Goal: Find specific page/section: Find specific page/section

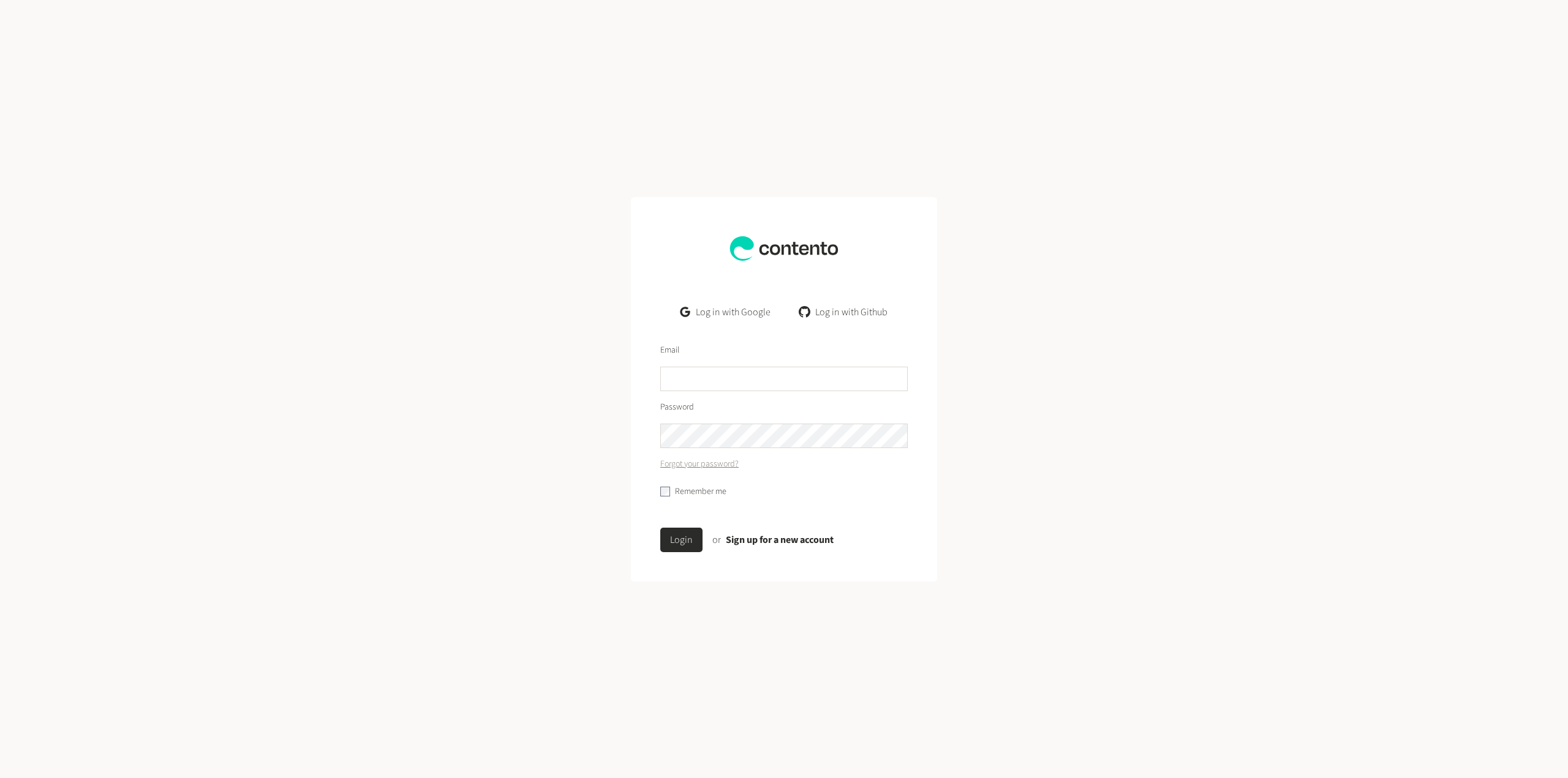
click at [742, 311] on link "Log in with Google" at bounding box center [725, 312] width 110 height 25
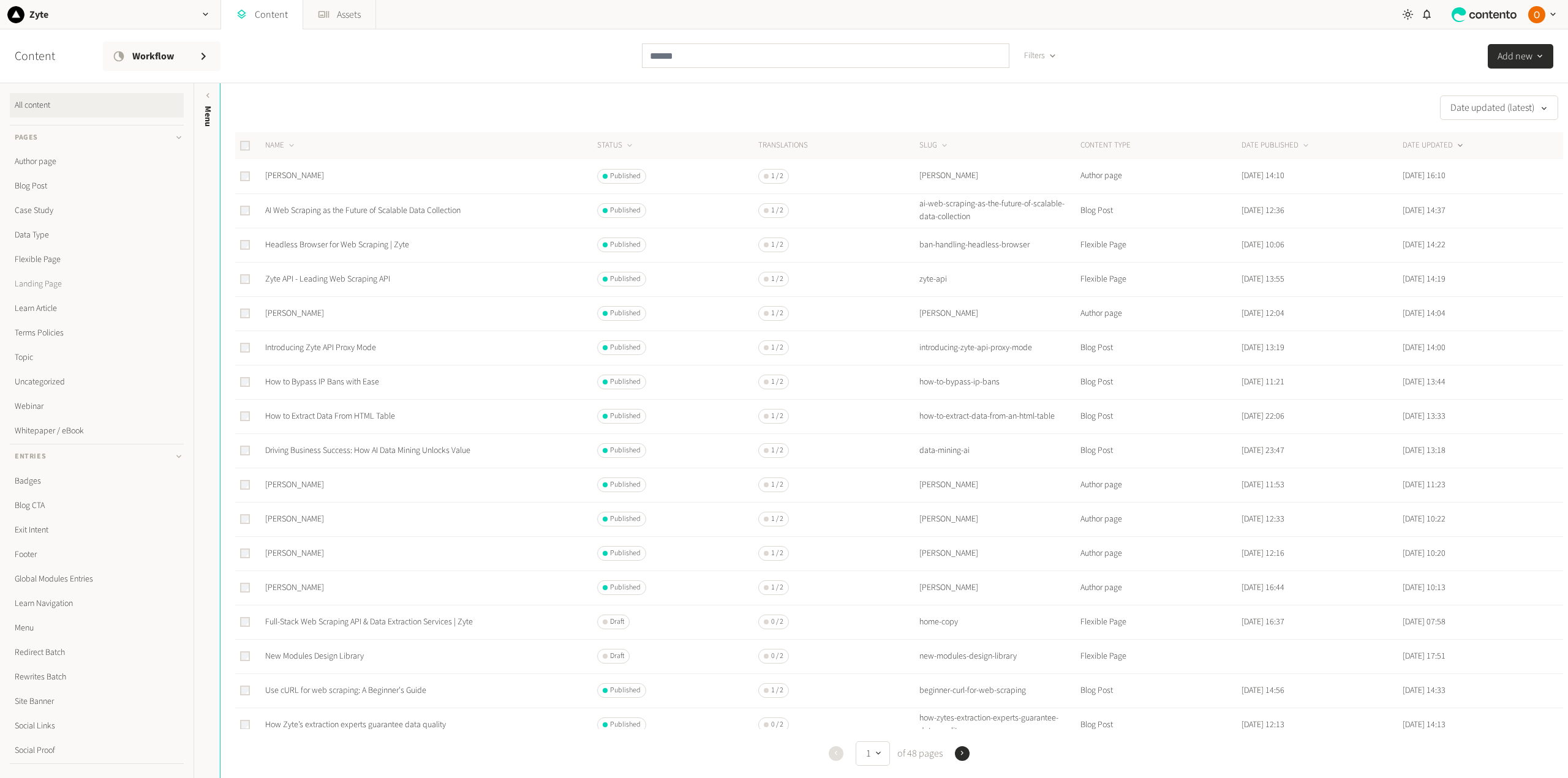
click at [45, 283] on link "Landing Page" at bounding box center [97, 284] width 174 height 25
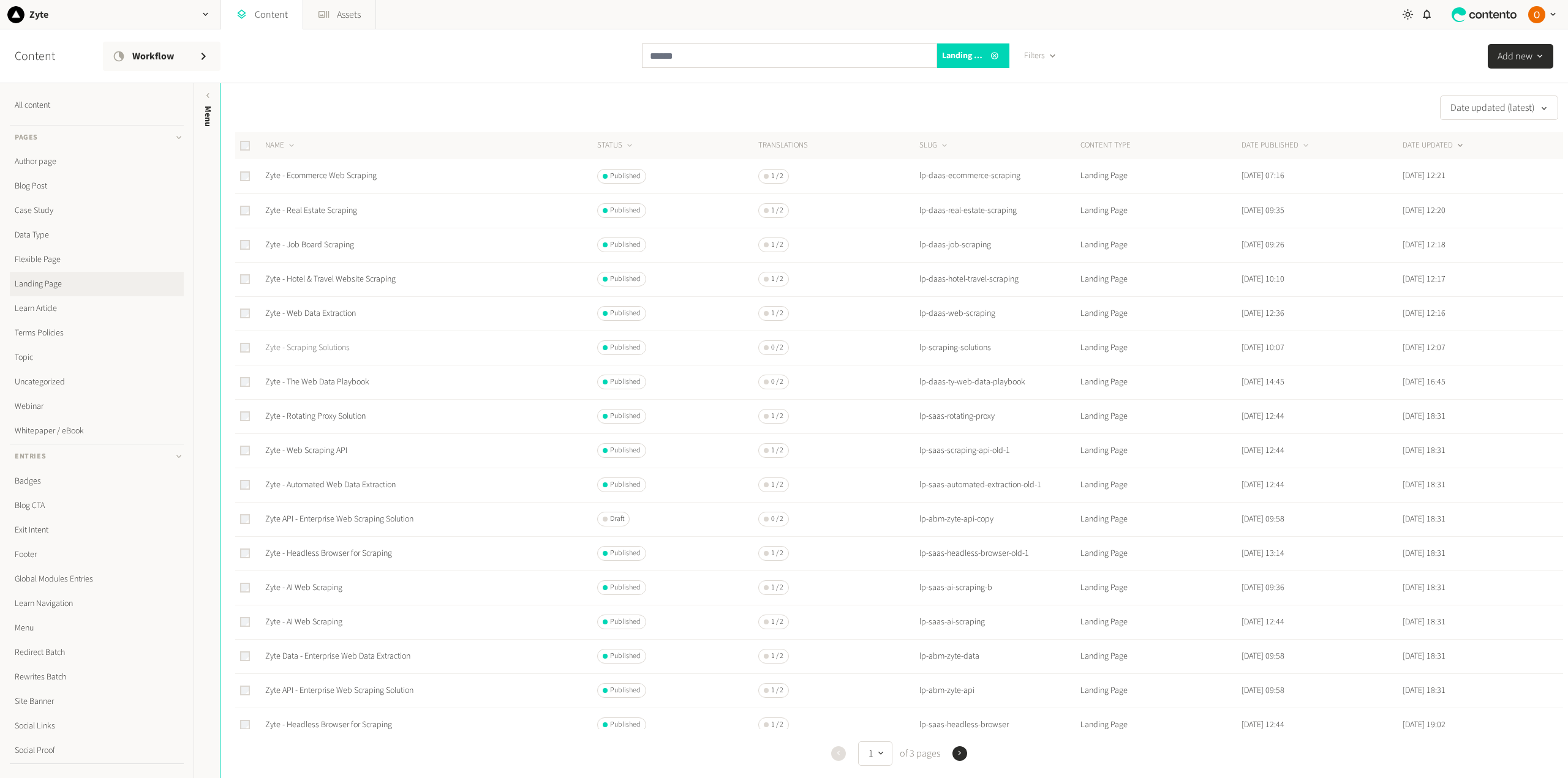
click at [322, 351] on link "Zyte - Scraping Solutions" at bounding box center [308, 347] width 85 height 12
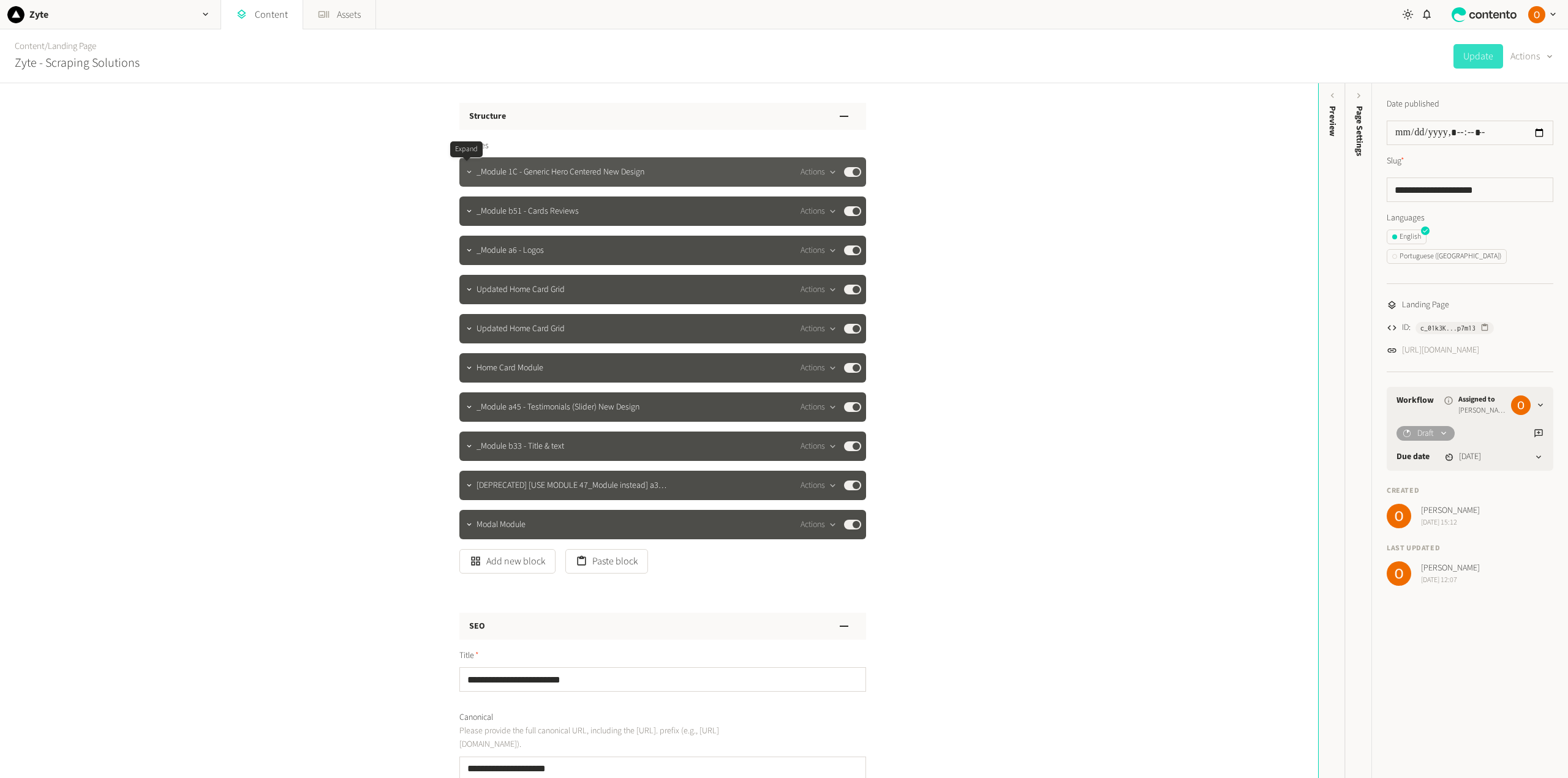
click at [467, 173] on icon "button" at bounding box center [469, 171] width 5 height 2
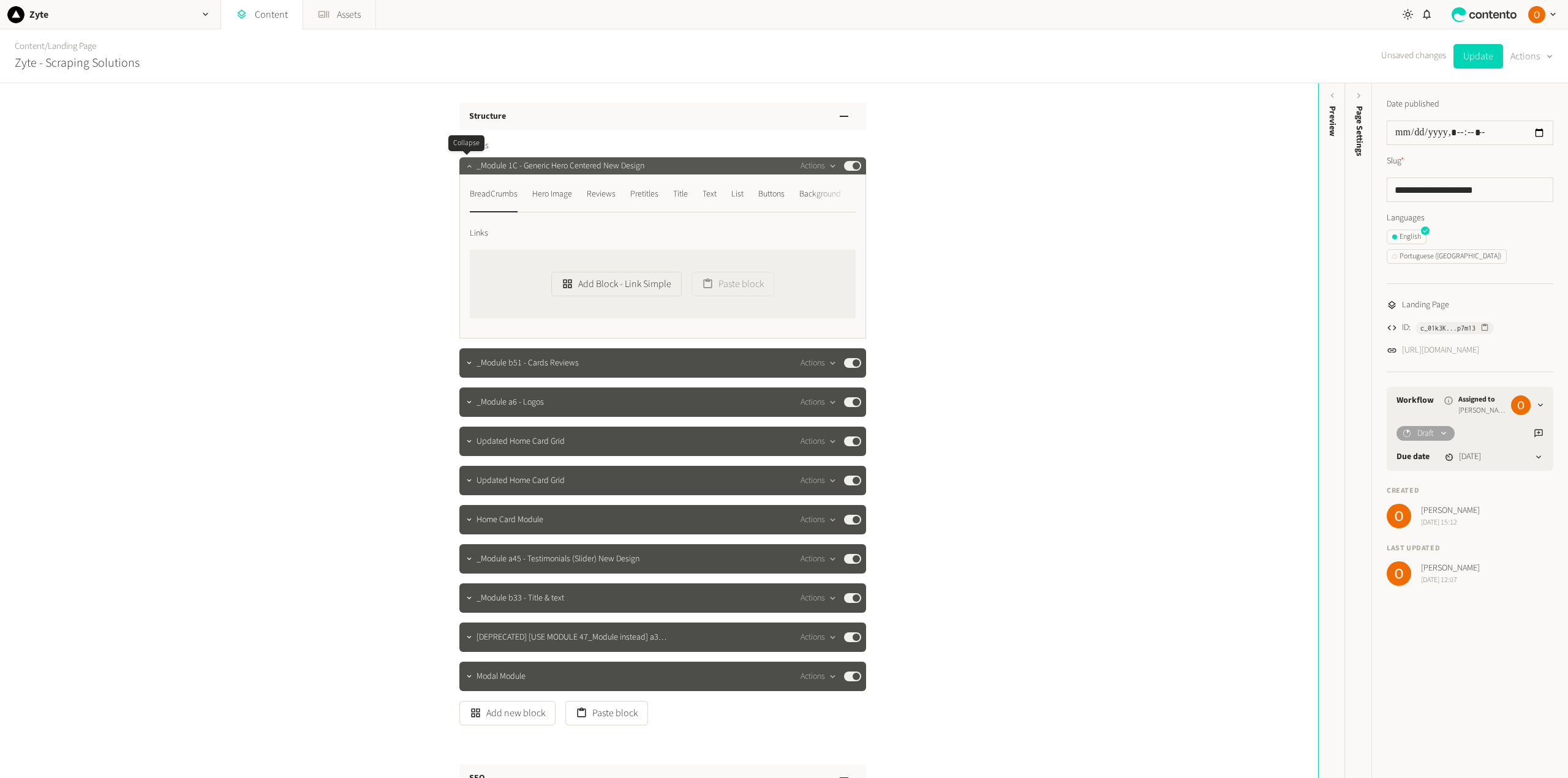
click at [462, 165] on button "button" at bounding box center [469, 165] width 15 height 15
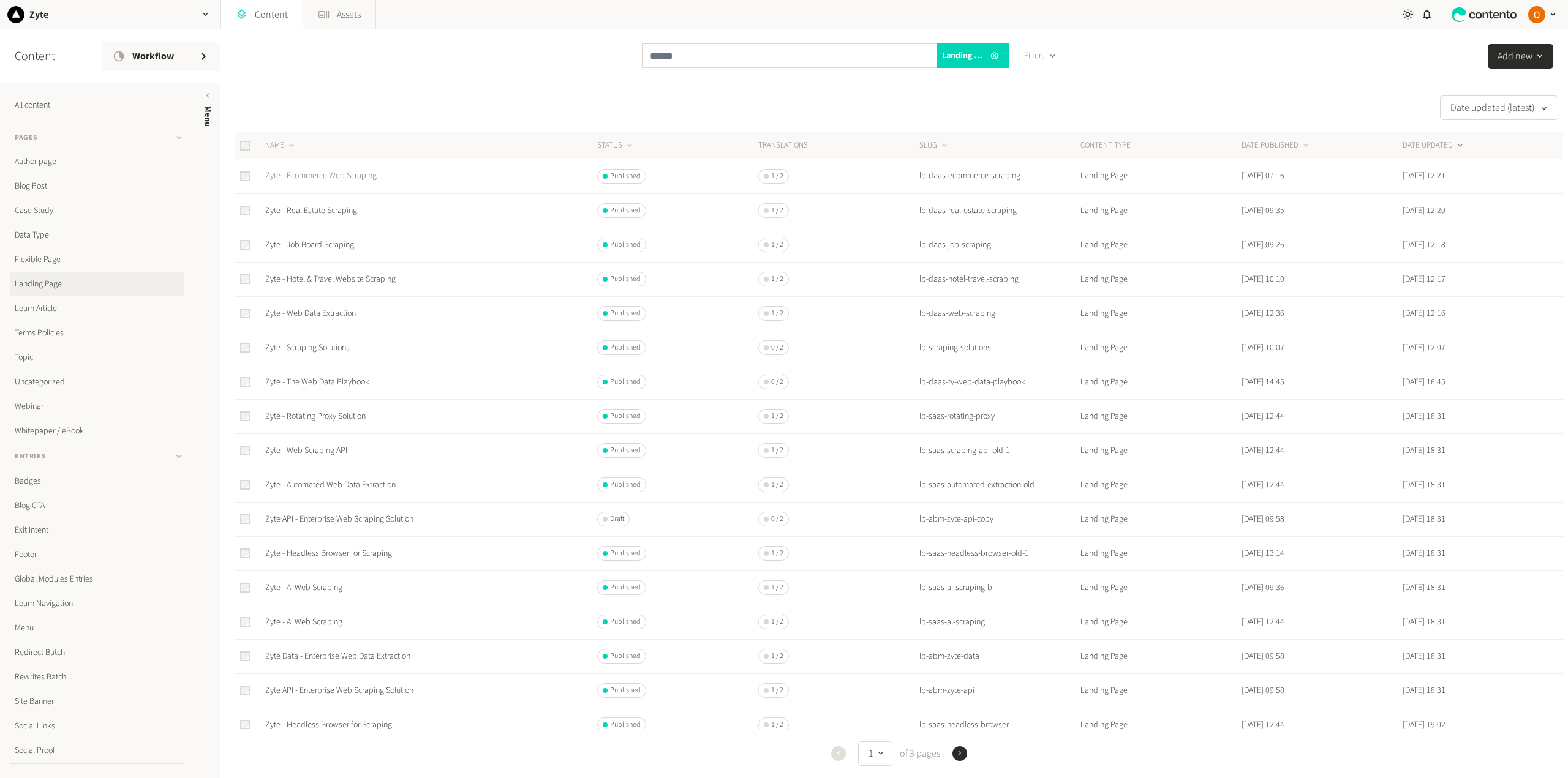
click at [324, 177] on link "Zyte - Ecommerce Web Scraping" at bounding box center [321, 176] width 112 height 12
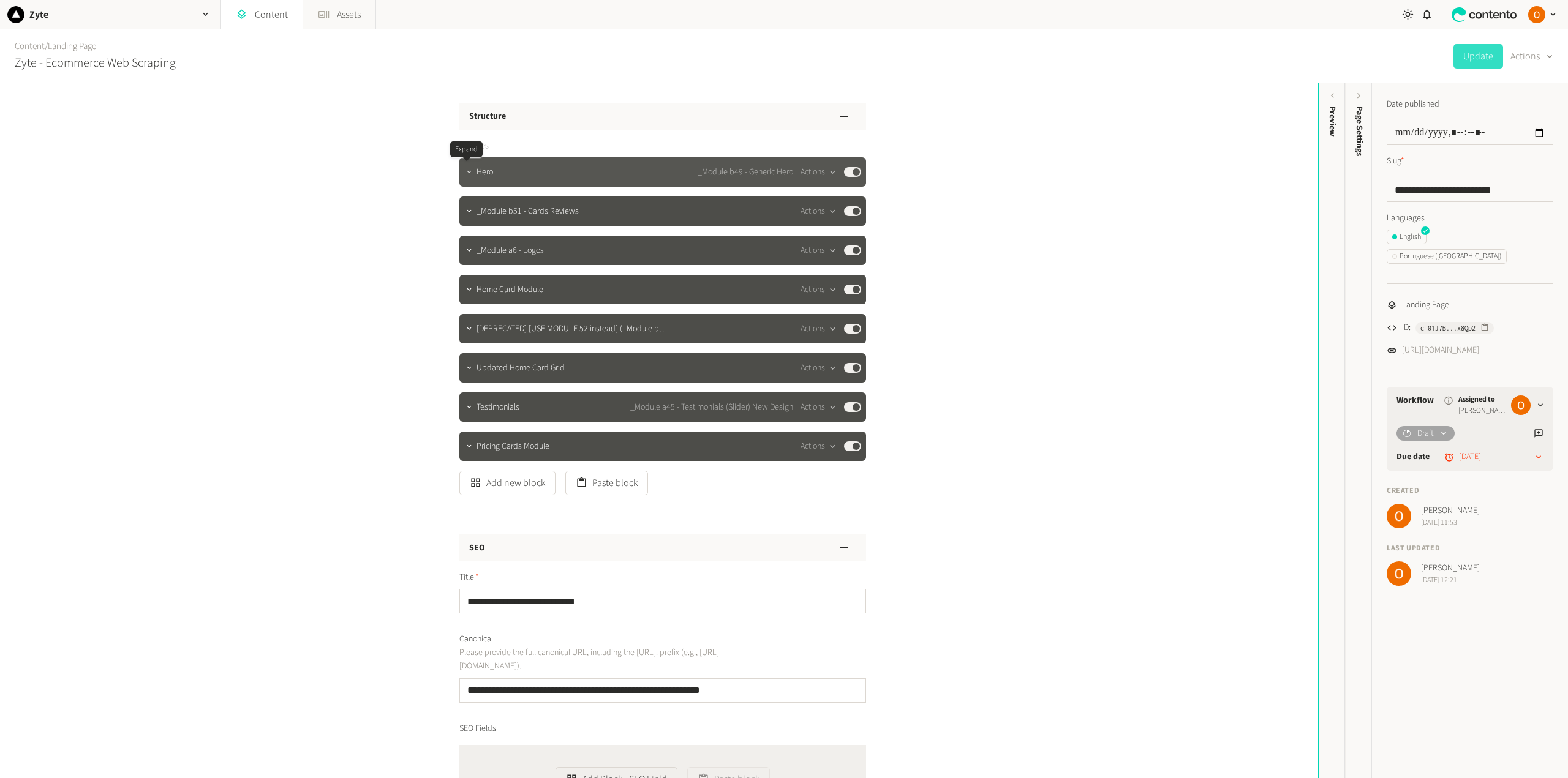
click at [465, 173] on icon "button" at bounding box center [468, 171] width 8 height 8
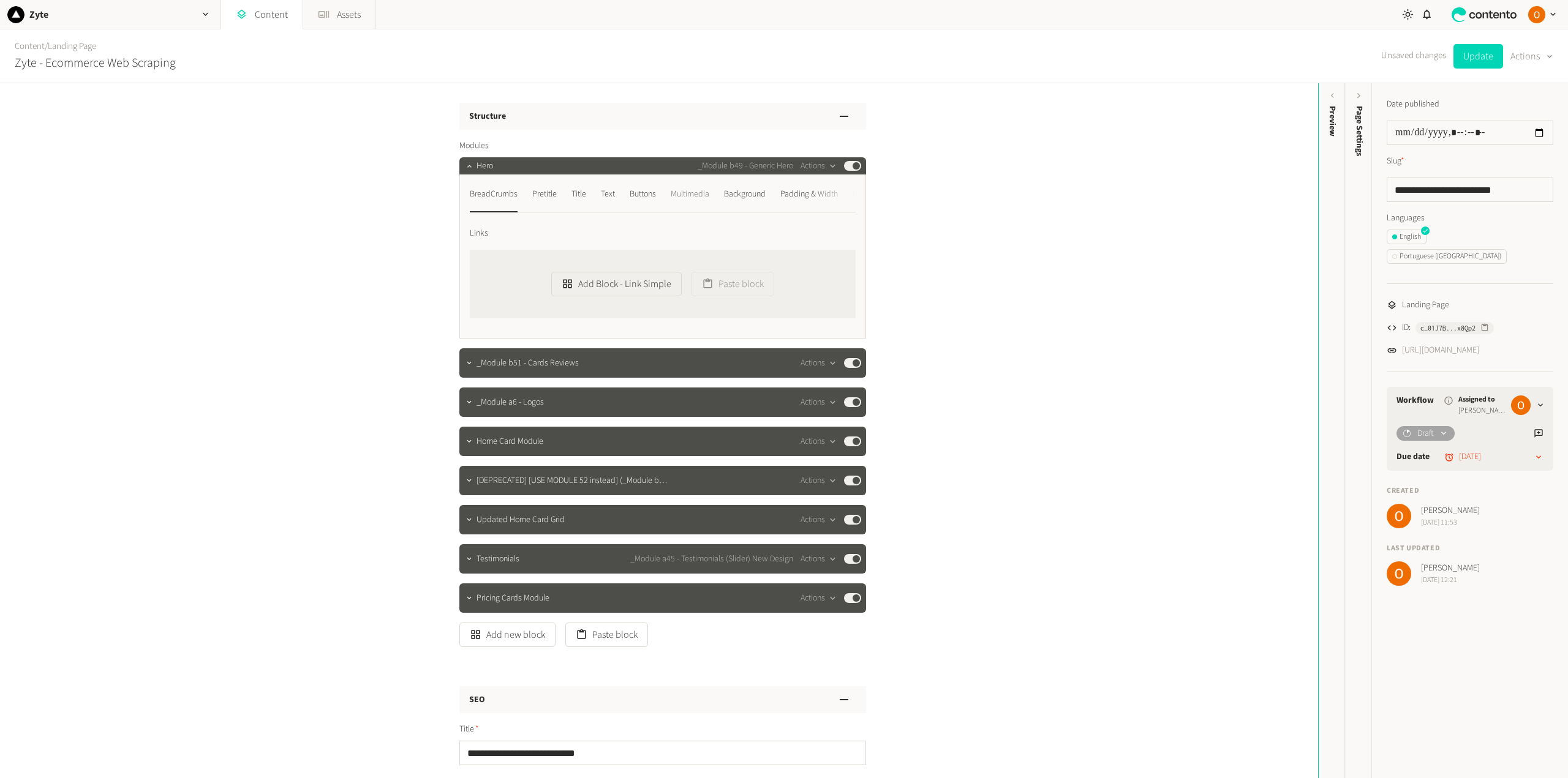
click at [700, 199] on div "Multimedia" at bounding box center [690, 194] width 38 height 19
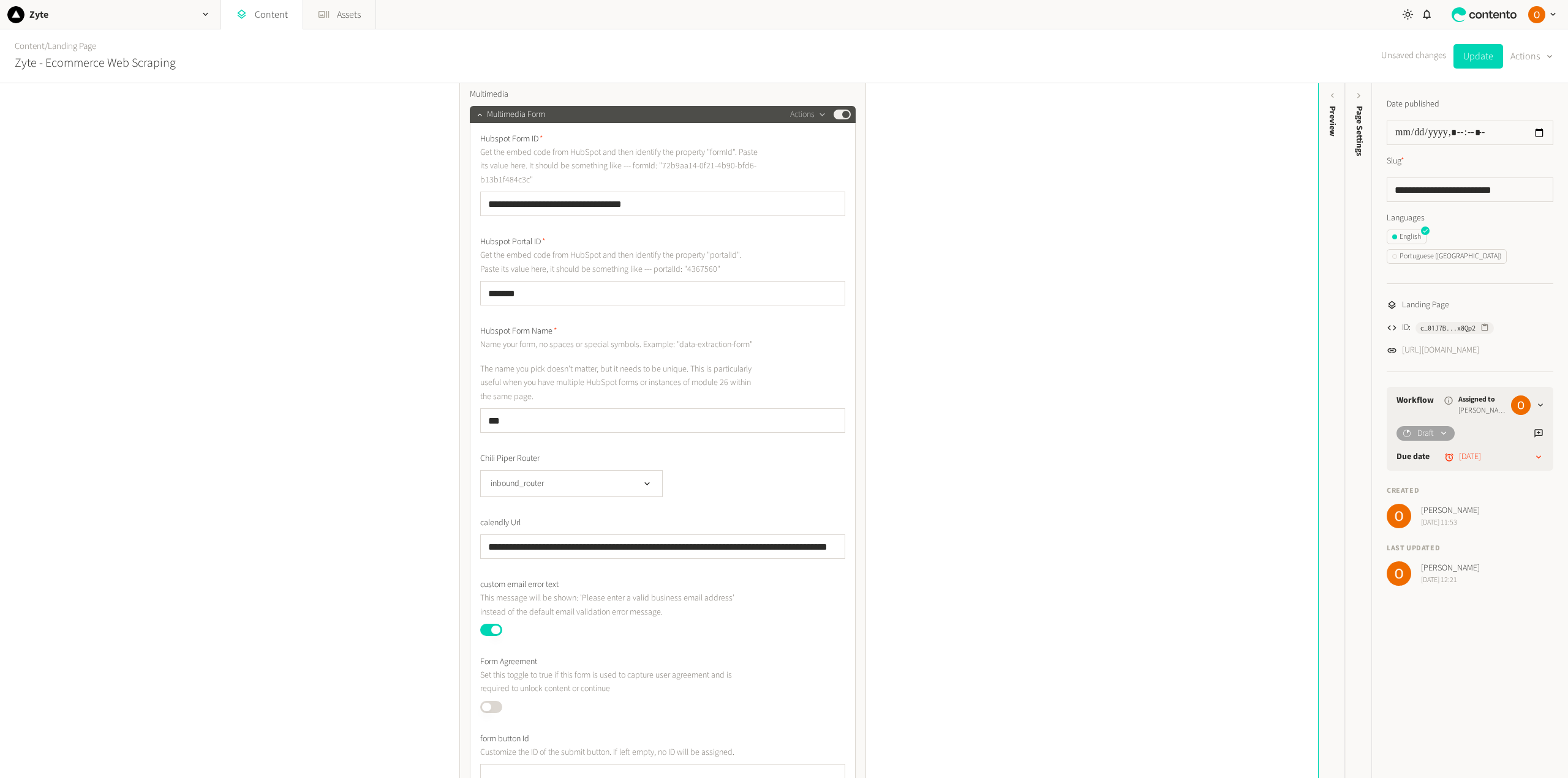
scroll to position [122, 0]
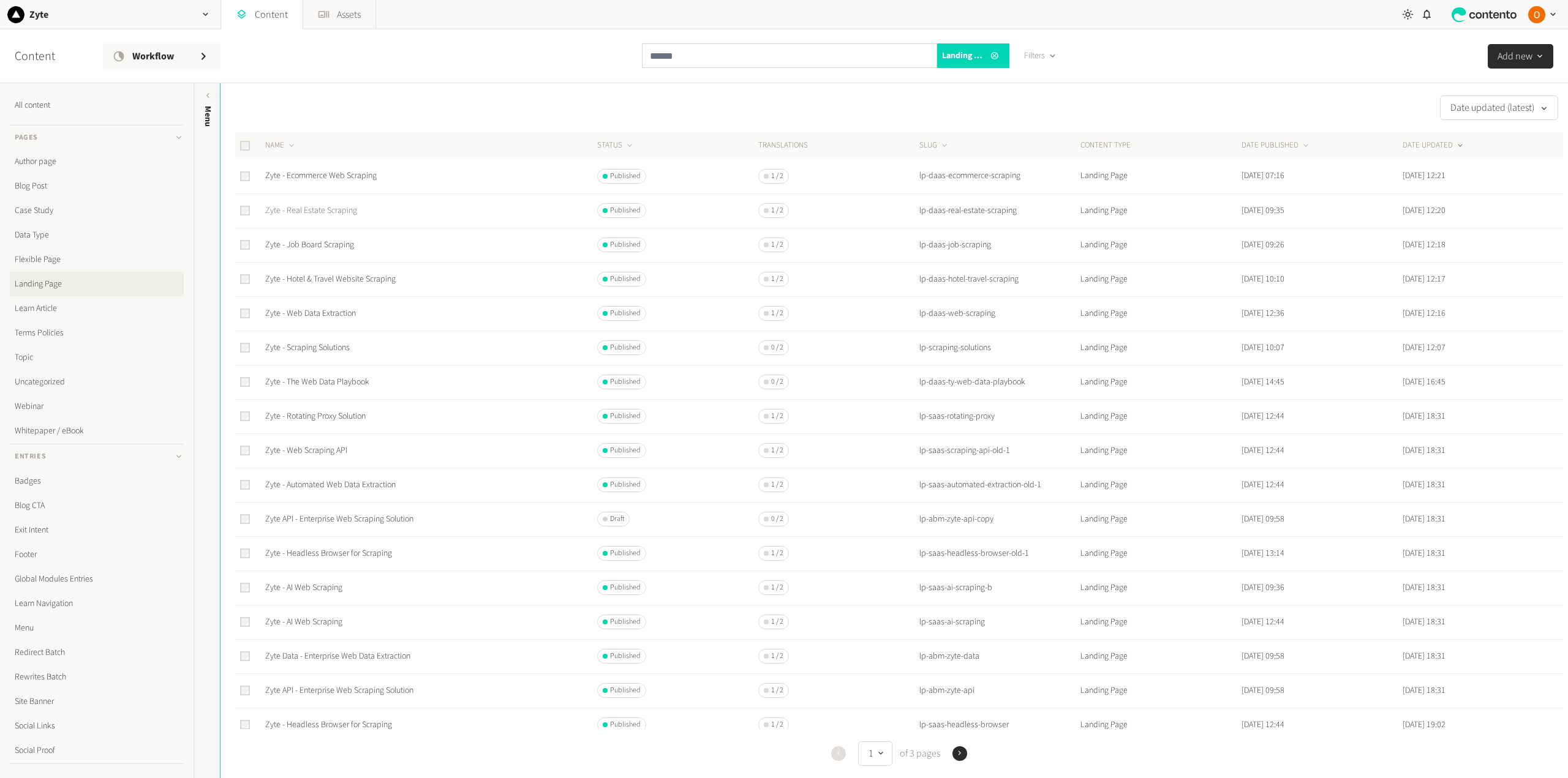
click at [340, 208] on link "Zyte - Real Estate Scraping" at bounding box center [311, 211] width 92 height 12
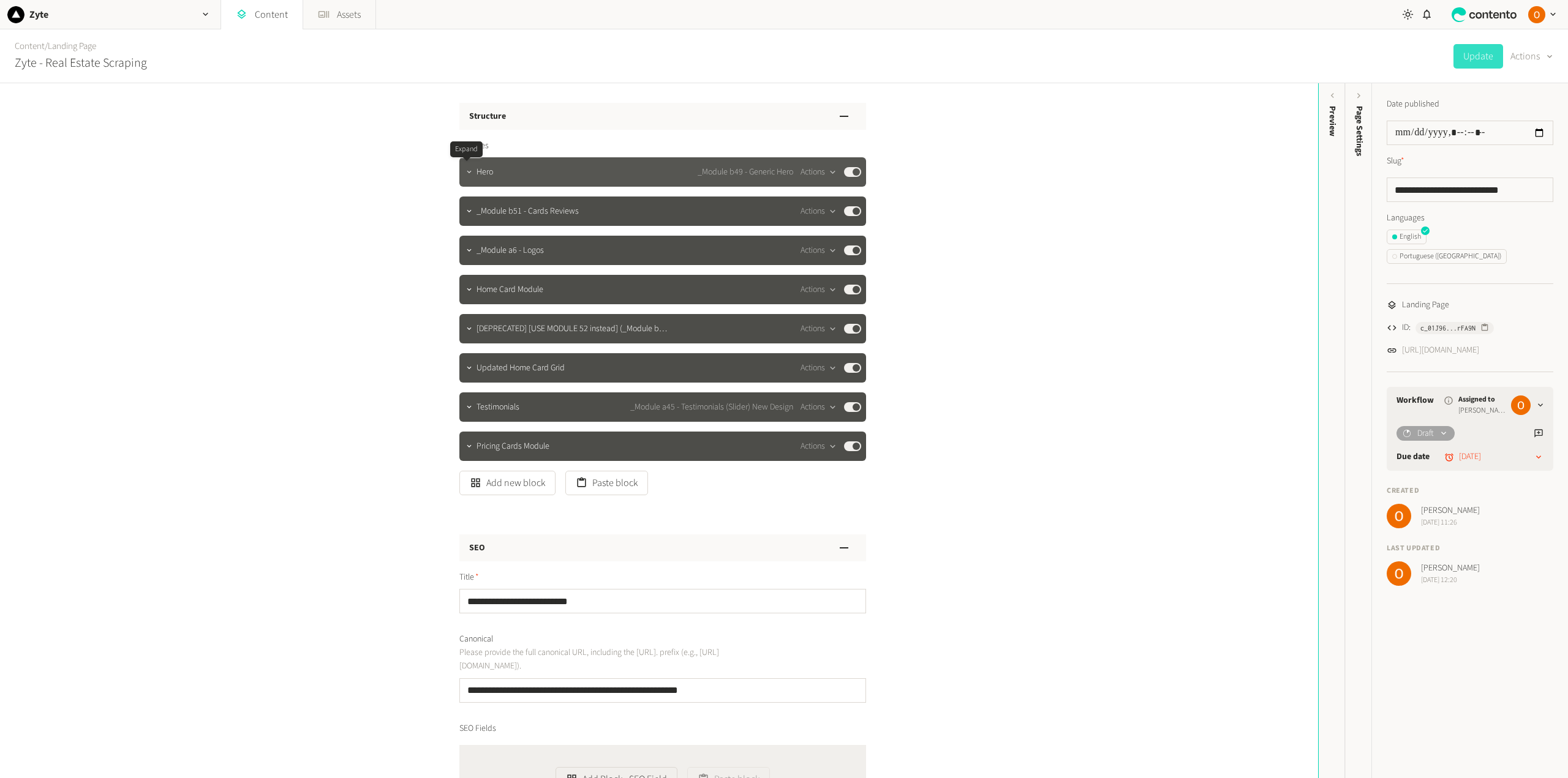
click at [464, 174] on icon "button" at bounding box center [468, 171] width 8 height 8
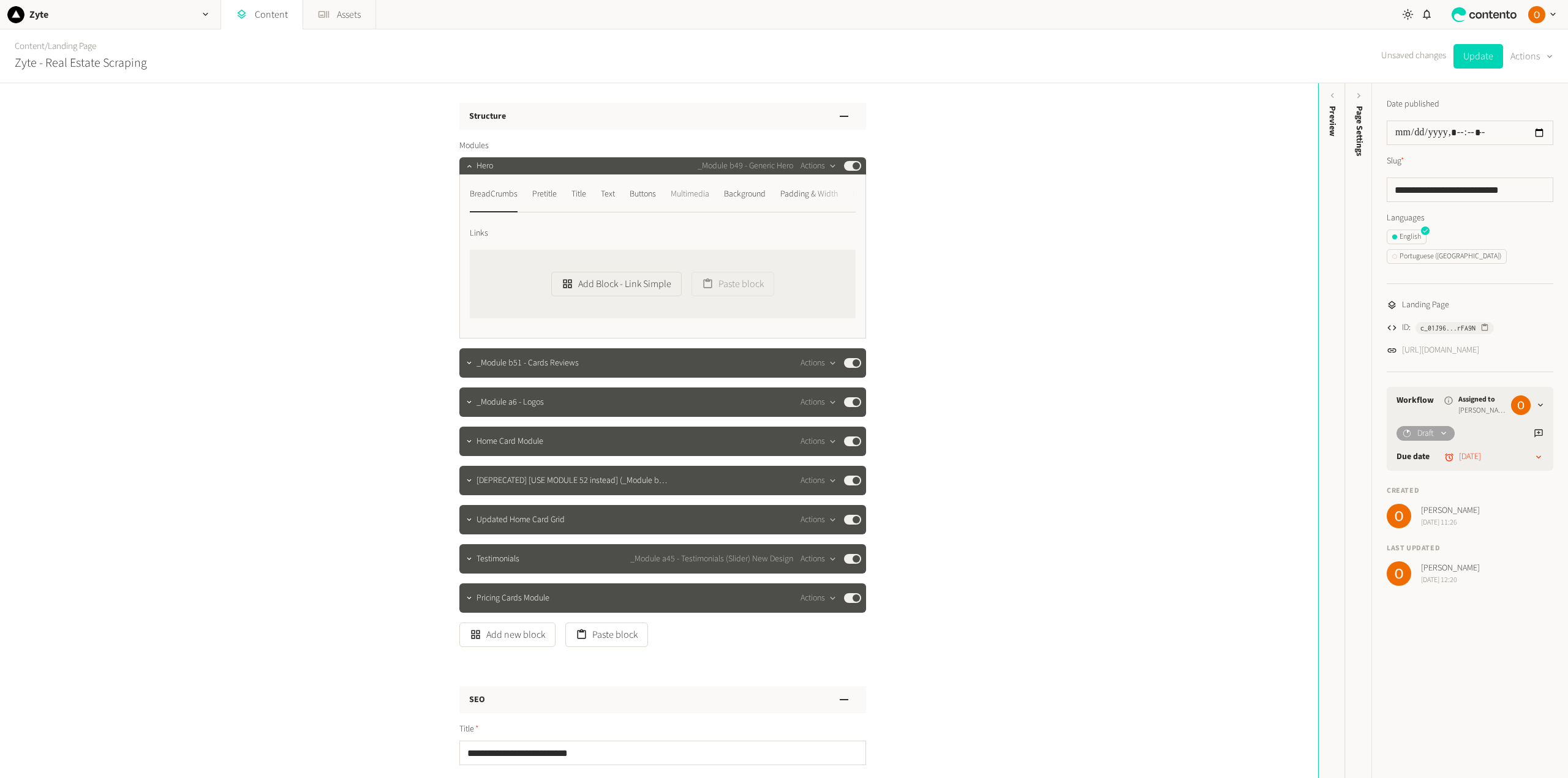
click at [707, 192] on div "Multimedia" at bounding box center [690, 194] width 38 height 19
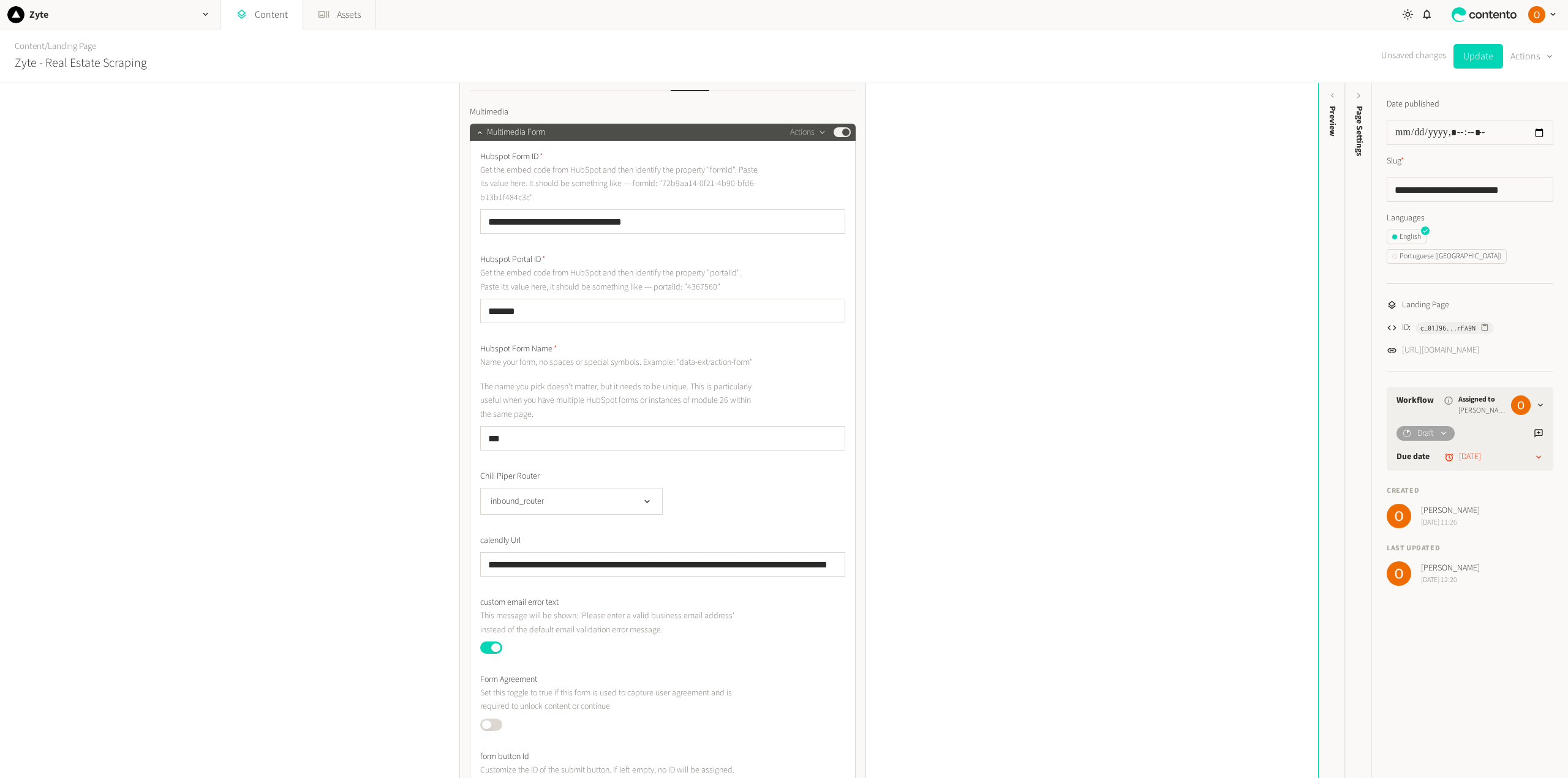
scroll to position [62, 0]
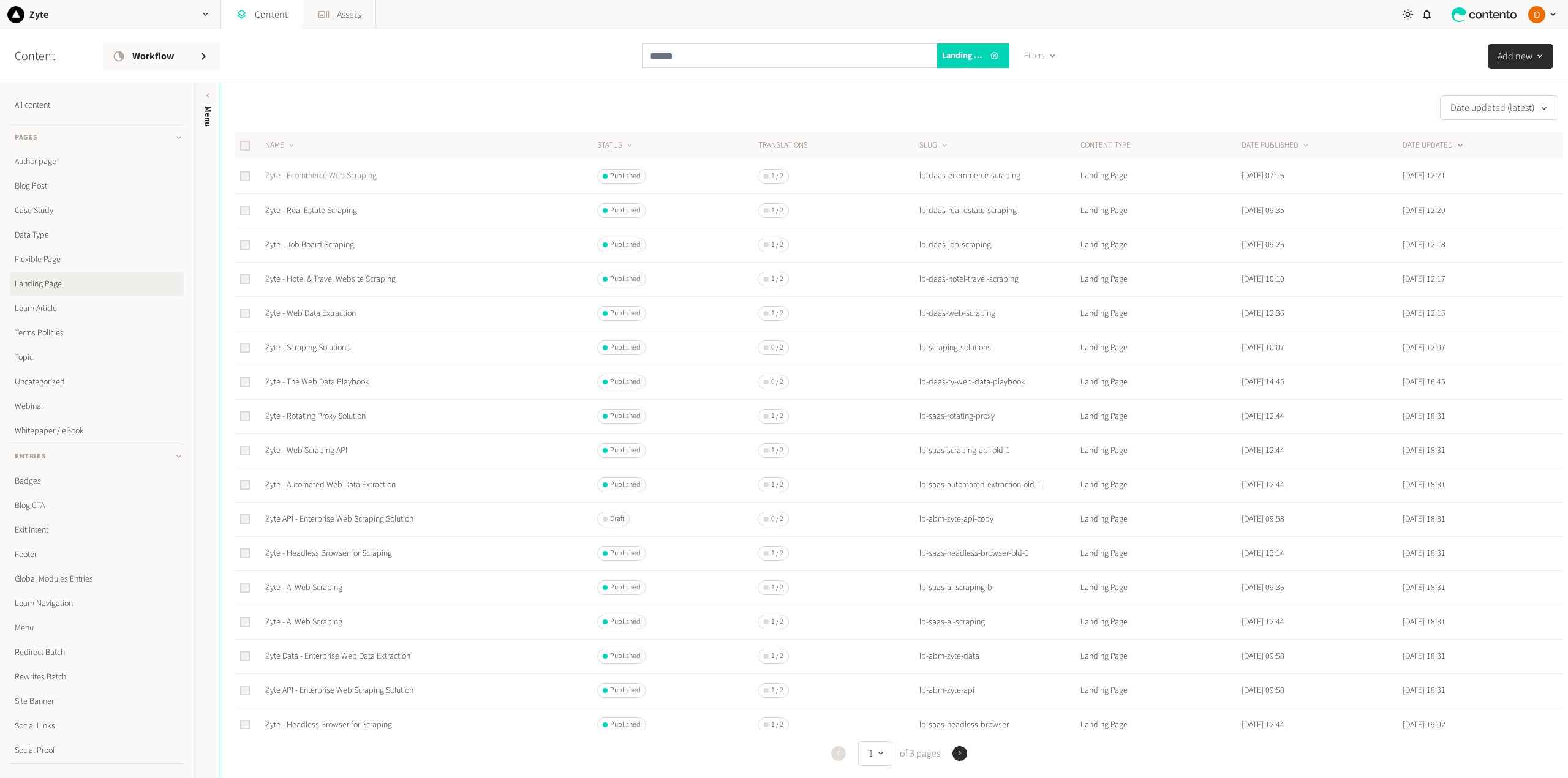
click at [324, 176] on link "Zyte - Ecommerce Web Scraping" at bounding box center [321, 176] width 112 height 12
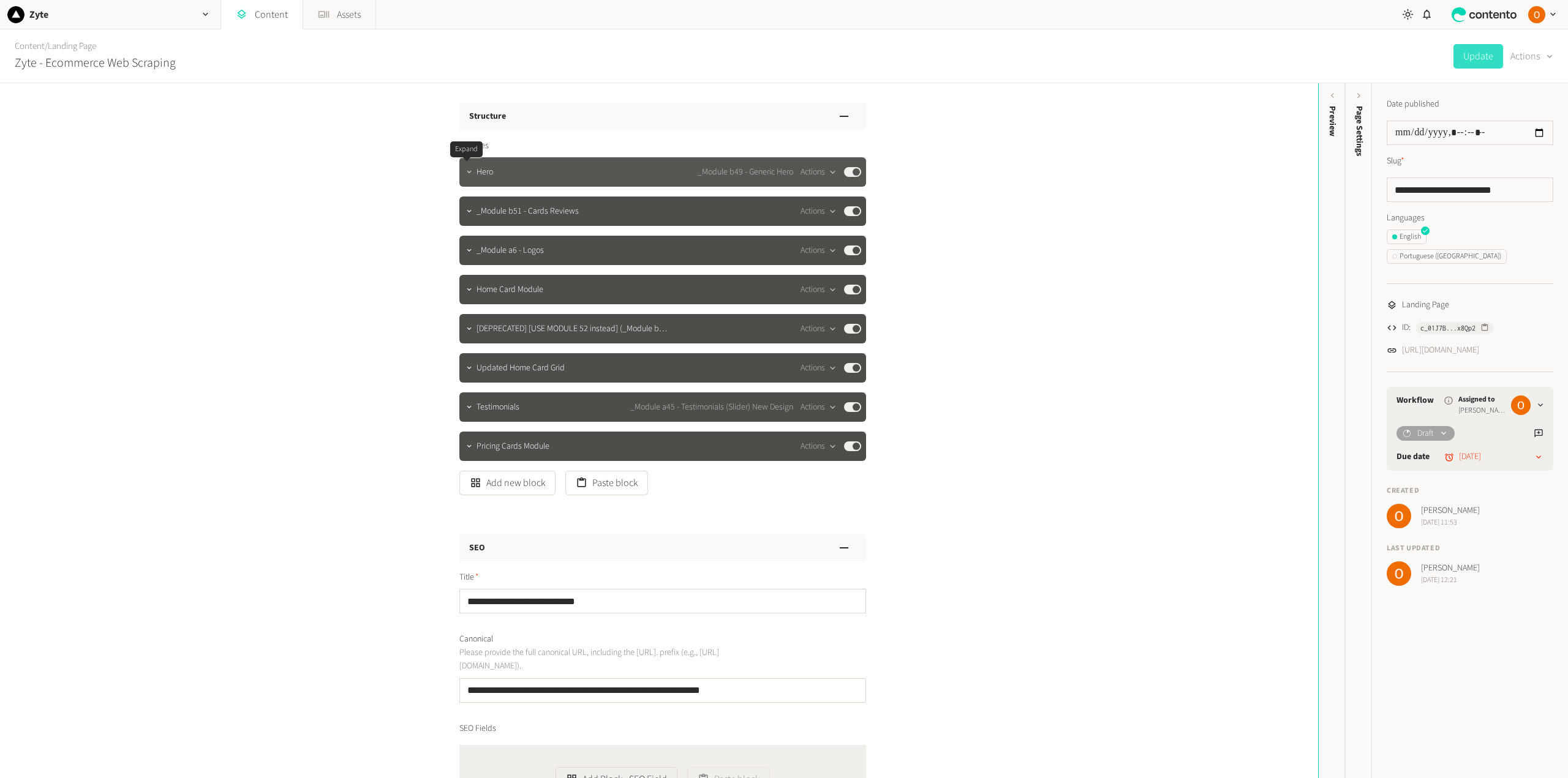
click at [464, 173] on icon "button" at bounding box center [468, 171] width 8 height 8
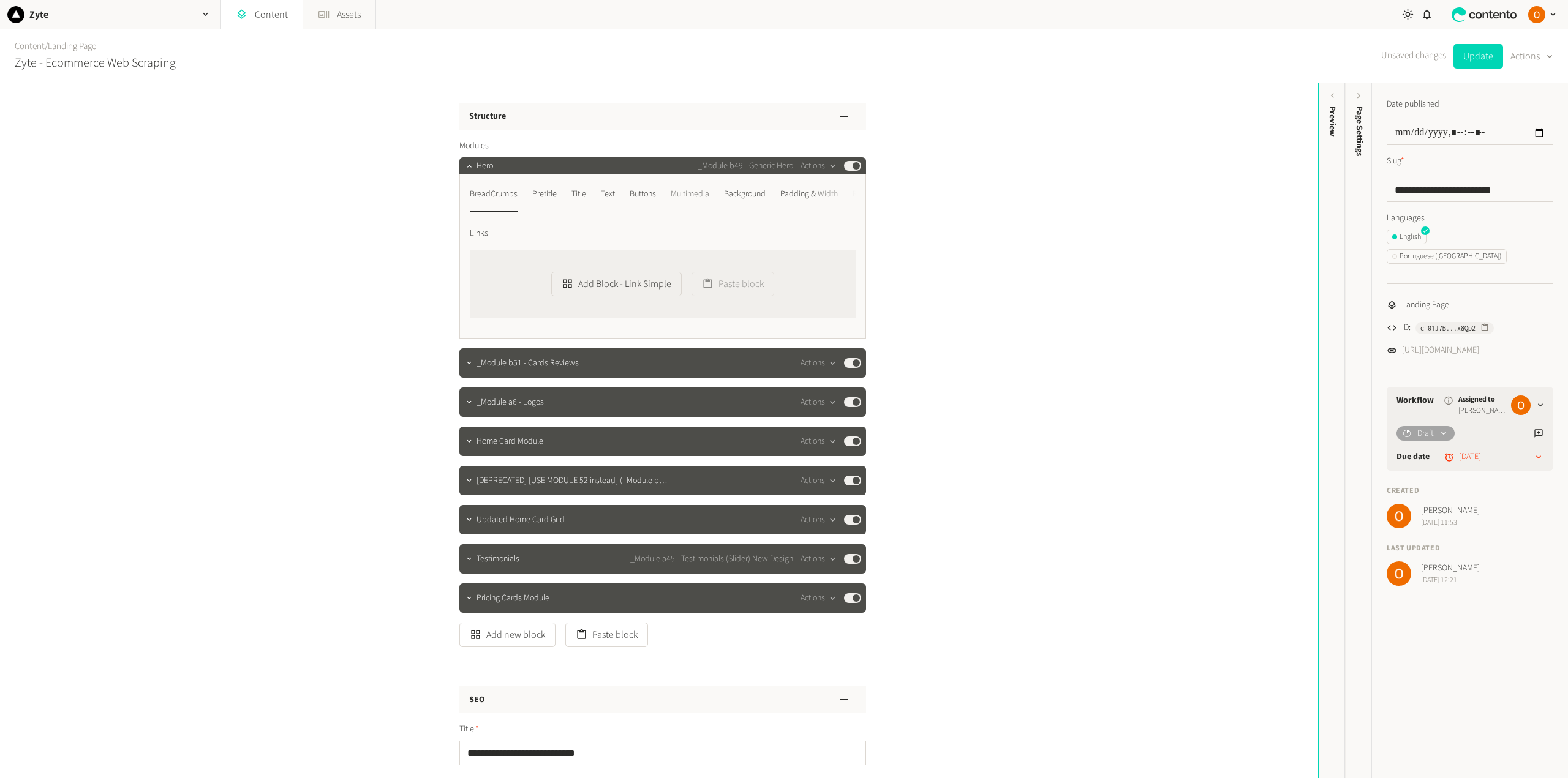
click at [703, 192] on div "Multimedia" at bounding box center [690, 194] width 38 height 19
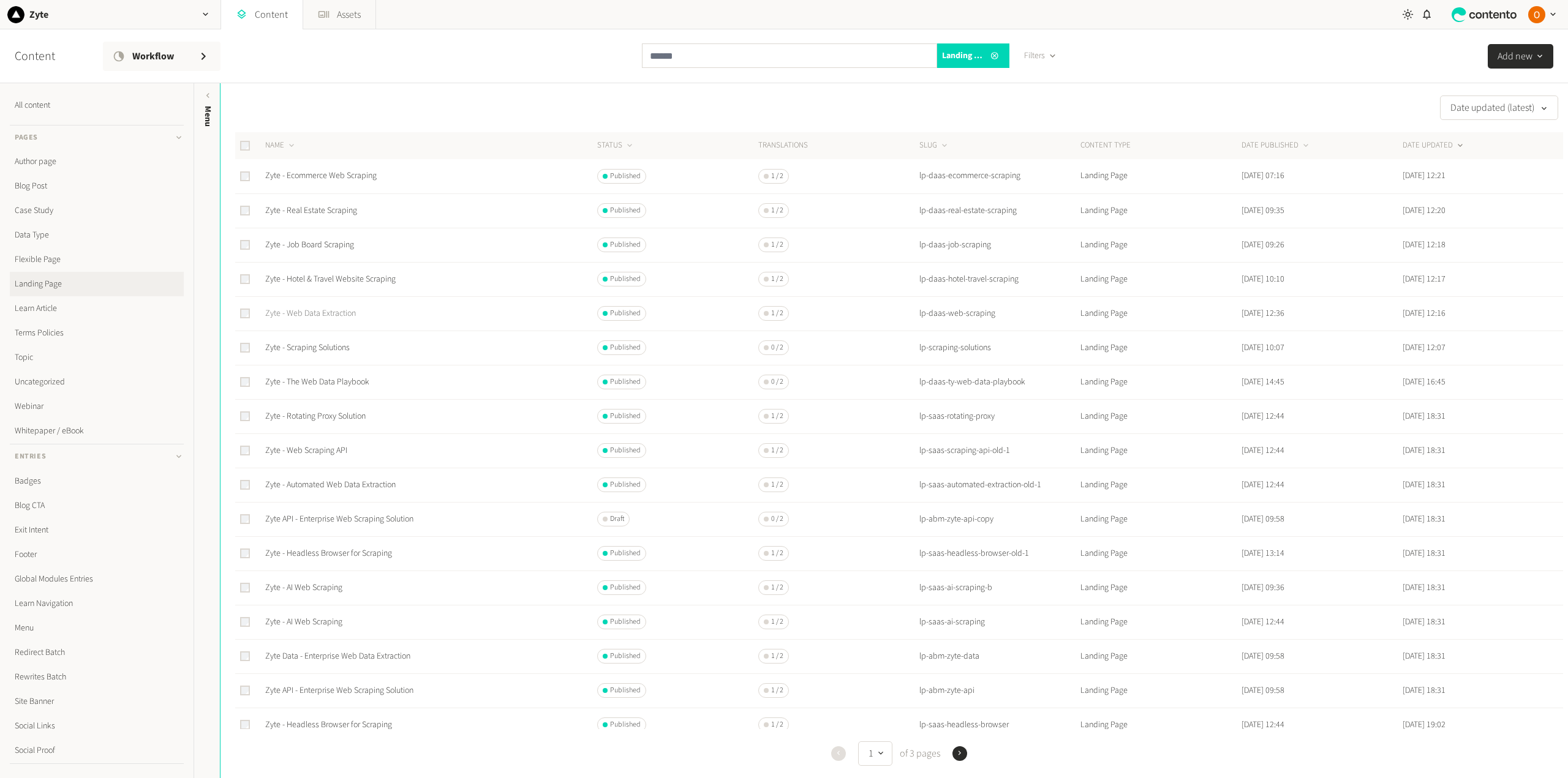
click at [341, 308] on link "Zyte - Web Data Extraction" at bounding box center [311, 314] width 91 height 12
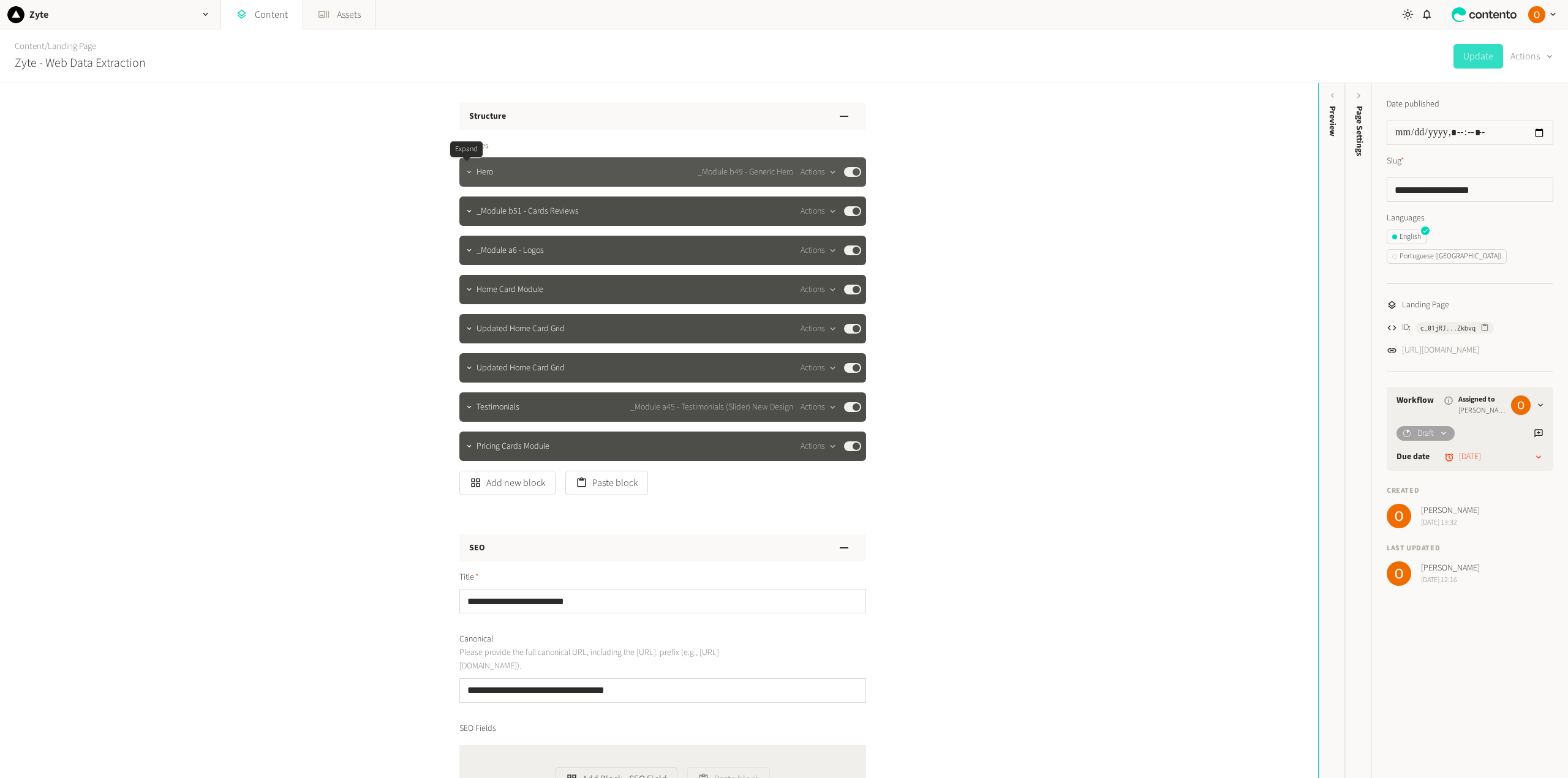
click at [466, 169] on icon "button" at bounding box center [468, 171] width 8 height 8
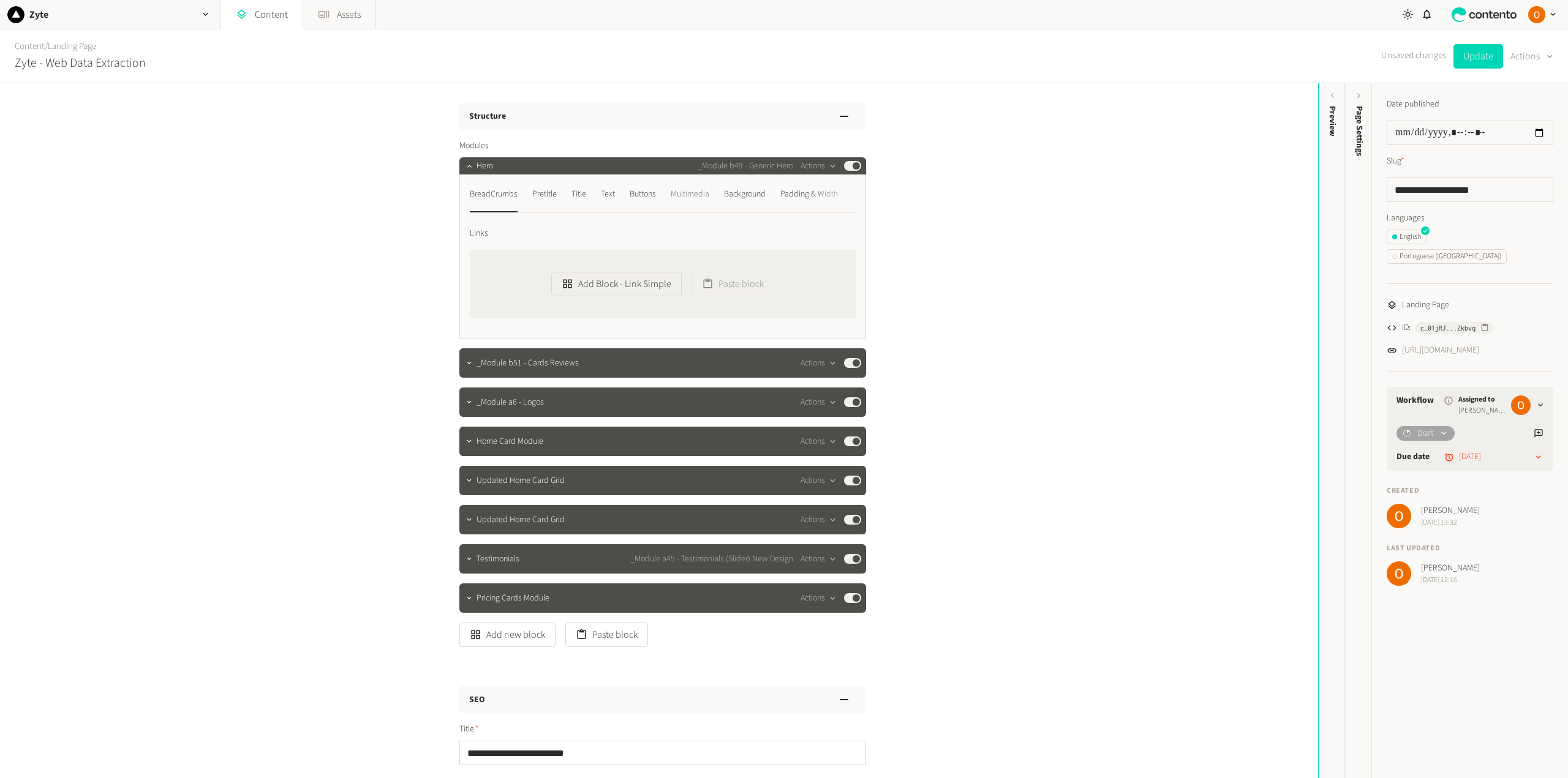
click at [687, 195] on div "Multimedia" at bounding box center [690, 194] width 38 height 19
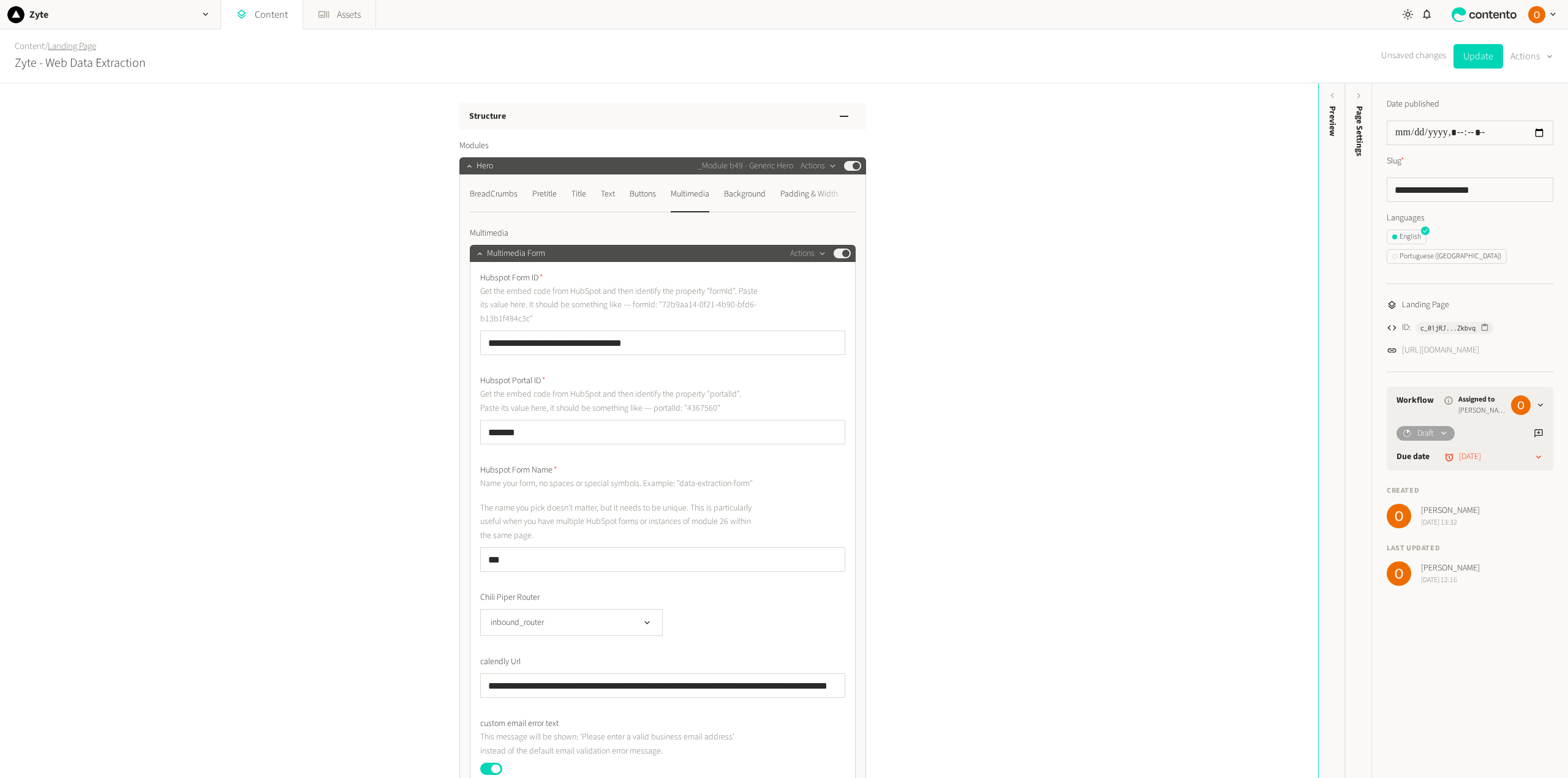
click at [67, 45] on link "Landing Page" at bounding box center [72, 46] width 48 height 13
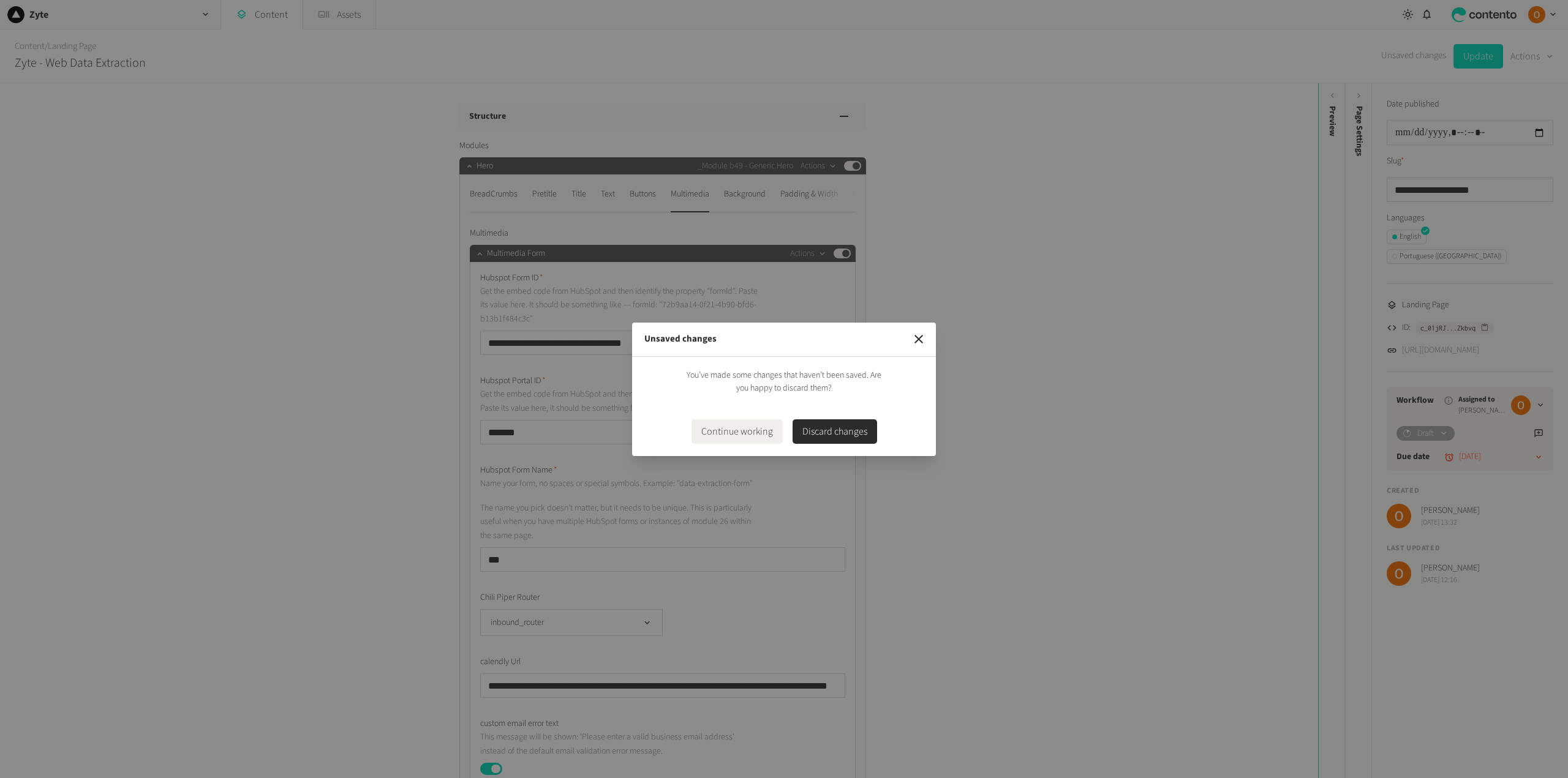
click at [829, 433] on button "Discard changes" at bounding box center [835, 432] width 85 height 25
